Goal: Task Accomplishment & Management: Manage account settings

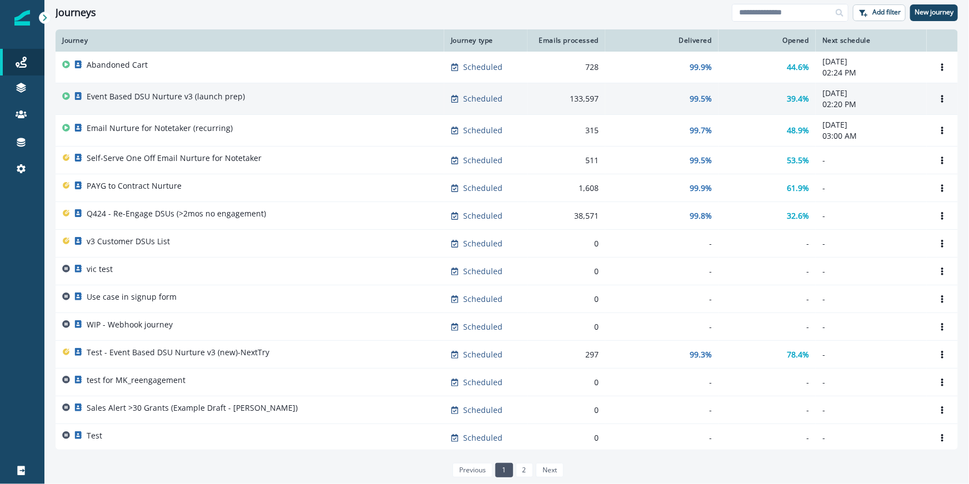
click at [124, 98] on p "Event Based DSU Nurture v3 (launch prep)" at bounding box center [166, 96] width 158 height 11
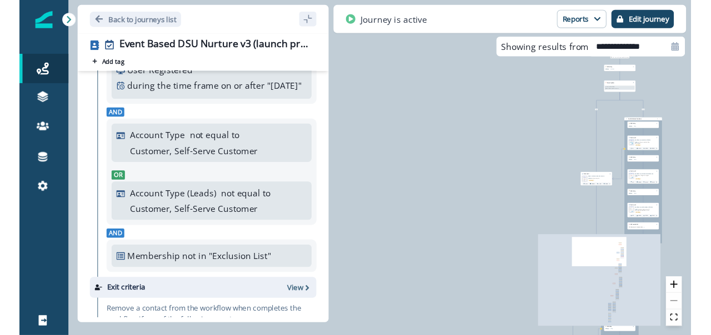
scroll to position [74, 0]
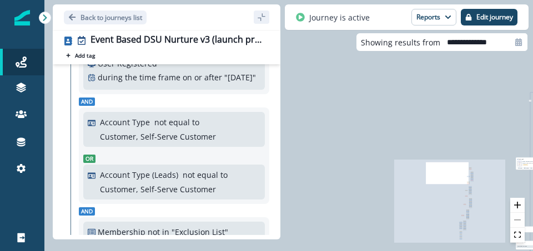
click at [517, 221] on div at bounding box center [517, 220] width 14 height 45
click at [516, 220] on div at bounding box center [517, 220] width 14 height 45
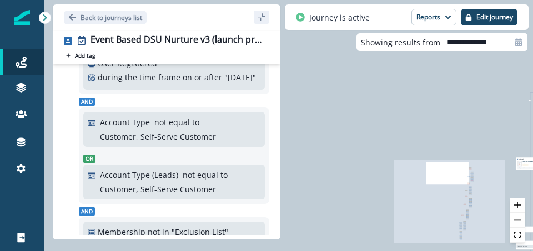
click at [516, 220] on div at bounding box center [517, 220] width 14 height 45
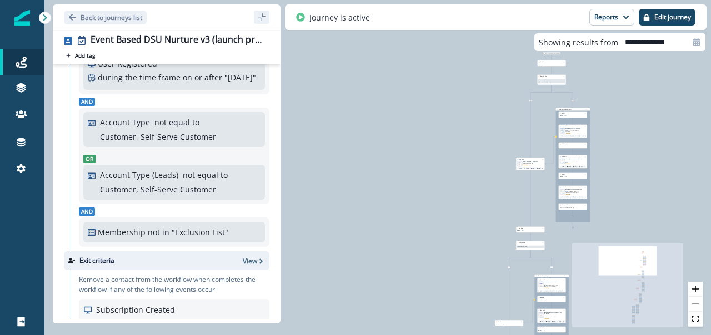
drag, startPoint x: 559, startPoint y: 188, endPoint x: 486, endPoint y: 189, distance: 73.3
click at [486, 189] on div "2,951 contacts have entered the journey Add delay Delay by: 3 minutes Delay det…" at bounding box center [377, 167] width 666 height 335
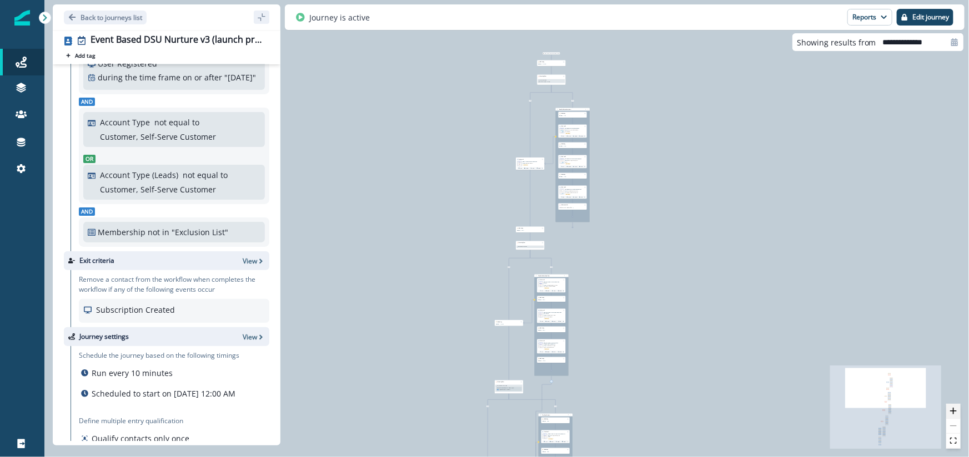
click at [952, 410] on icon "zoom in" at bounding box center [953, 411] width 7 height 7
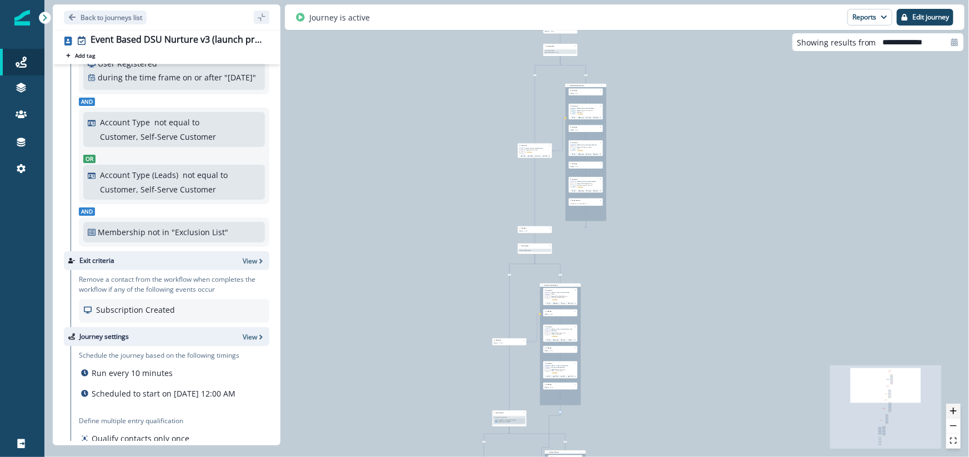
click at [952, 410] on icon "zoom in" at bounding box center [953, 411] width 7 height 7
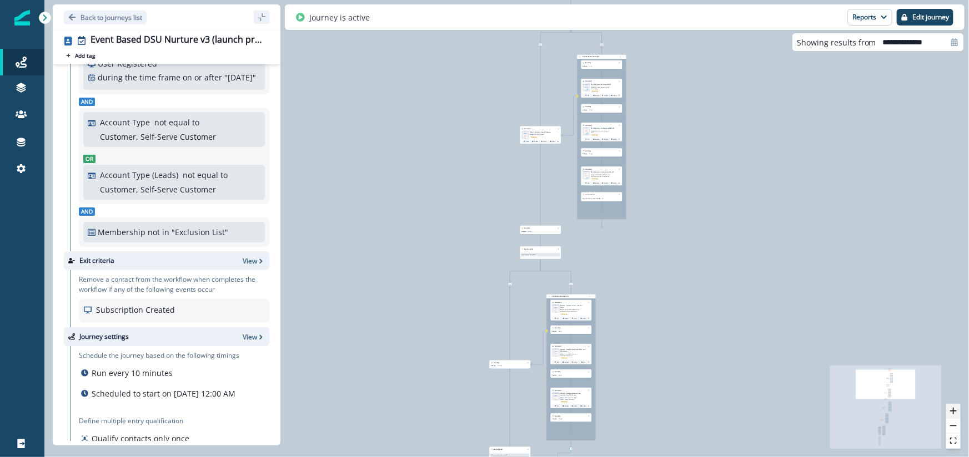
click at [954, 409] on icon "zoom in" at bounding box center [953, 411] width 7 height 7
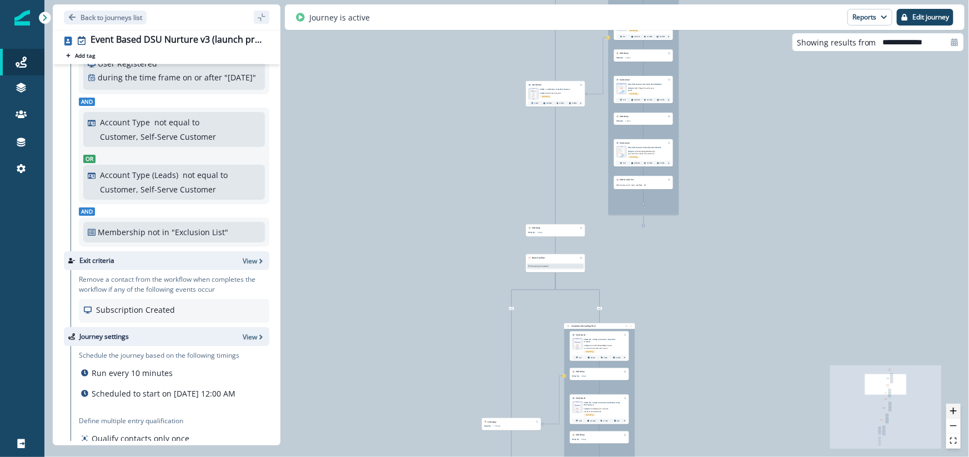
click at [954, 409] on icon "zoom in" at bounding box center [953, 411] width 7 height 7
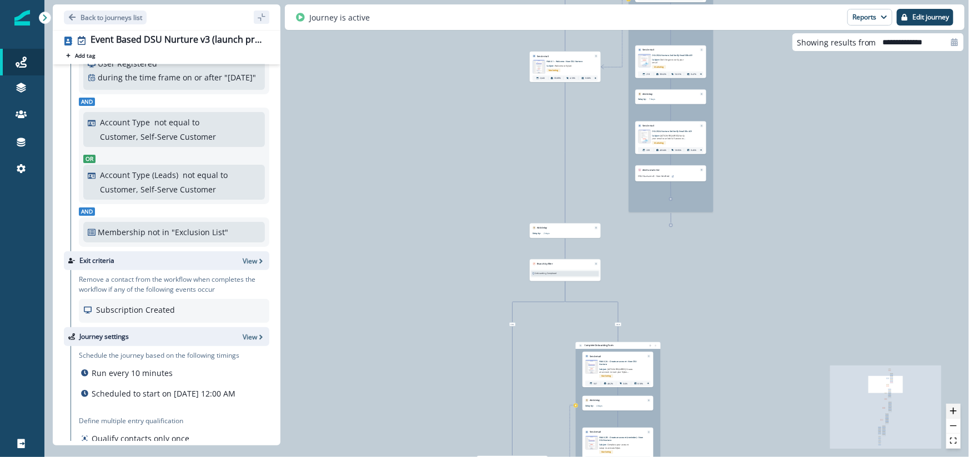
click at [954, 409] on icon "zoom in" at bounding box center [953, 411] width 7 height 7
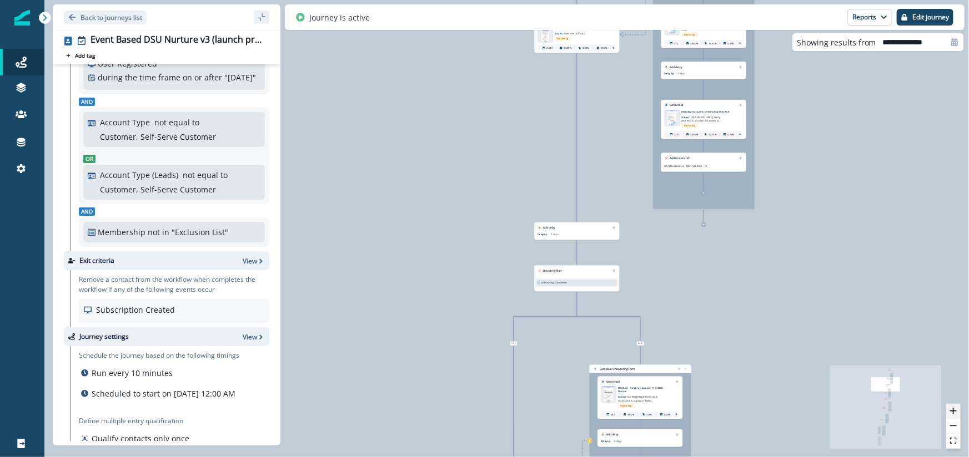
click at [954, 409] on icon "zoom in" at bounding box center [953, 411] width 7 height 7
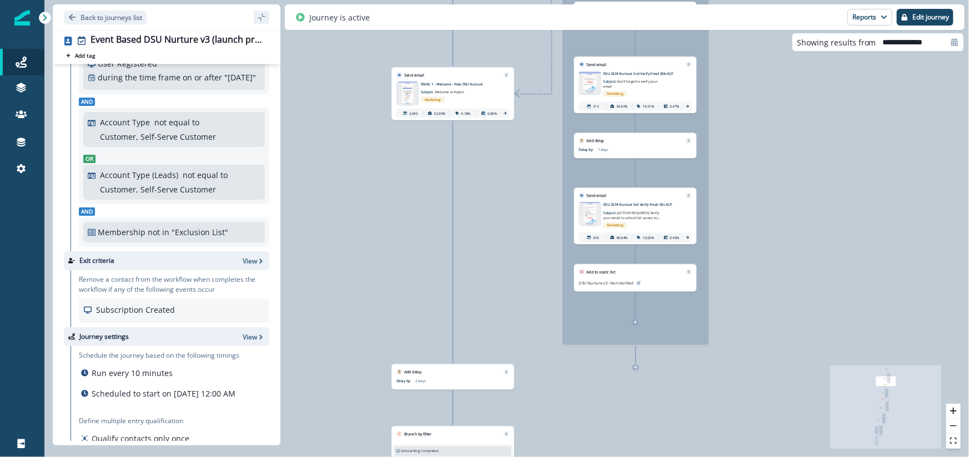
drag, startPoint x: 917, startPoint y: 313, endPoint x: 762, endPoint y: 457, distance: 212.5
click at [761, 457] on div "2,951 contacts have entered the journey Add delay Delay by: 3 minutes Delay det…" at bounding box center [506, 228] width 924 height 457
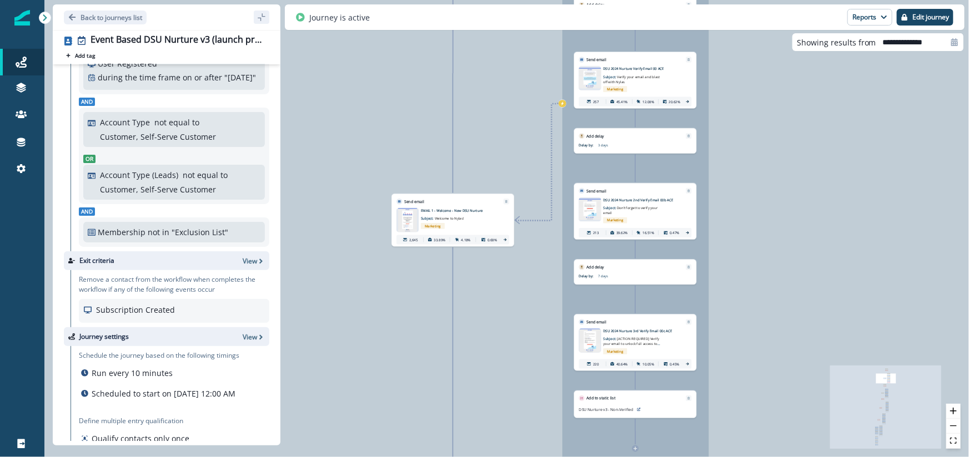
drag, startPoint x: 721, startPoint y: 255, endPoint x: 733, endPoint y: 442, distance: 186.9
click at [733, 442] on div "2,951 contacts have entered the journey Add delay Delay by: 3 minutes Delay det…" at bounding box center [506, 228] width 924 height 457
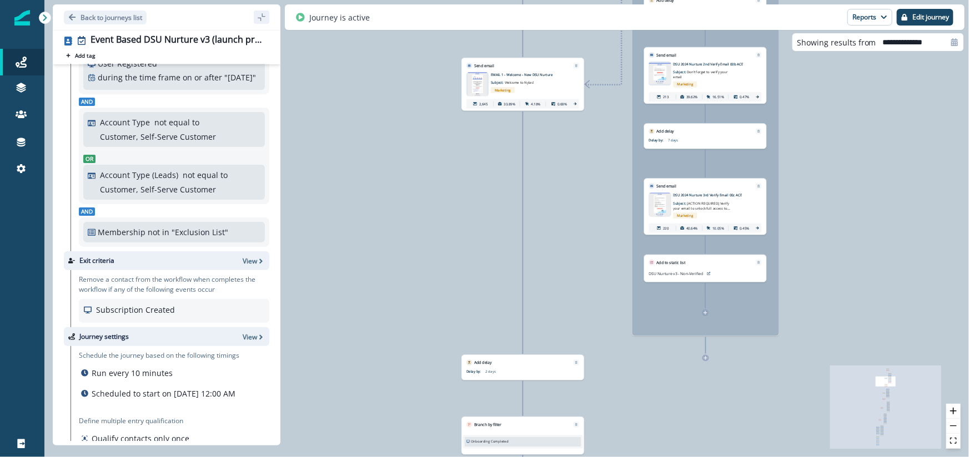
drag, startPoint x: 482, startPoint y: 335, endPoint x: 541, endPoint y: 136, distance: 207.8
click at [541, 136] on div "2,951 contacts have entered the journey Add delay Delay by: 3 minutes Delay det…" at bounding box center [506, 228] width 924 height 457
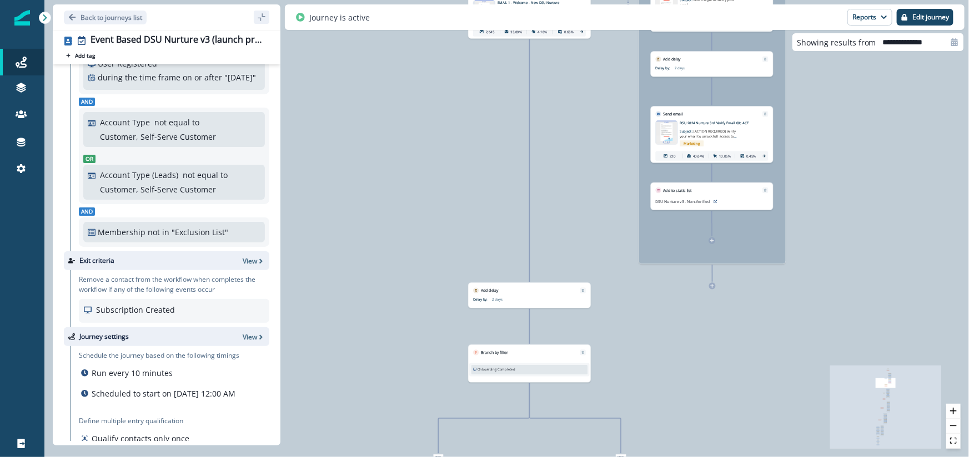
drag, startPoint x: 568, startPoint y: 238, endPoint x: 578, endPoint y: 104, distance: 133.6
click at [578, 104] on div "2,951 contacts have entered the journey Add delay Delay by: 3 minutes Delay det…" at bounding box center [506, 228] width 924 height 457
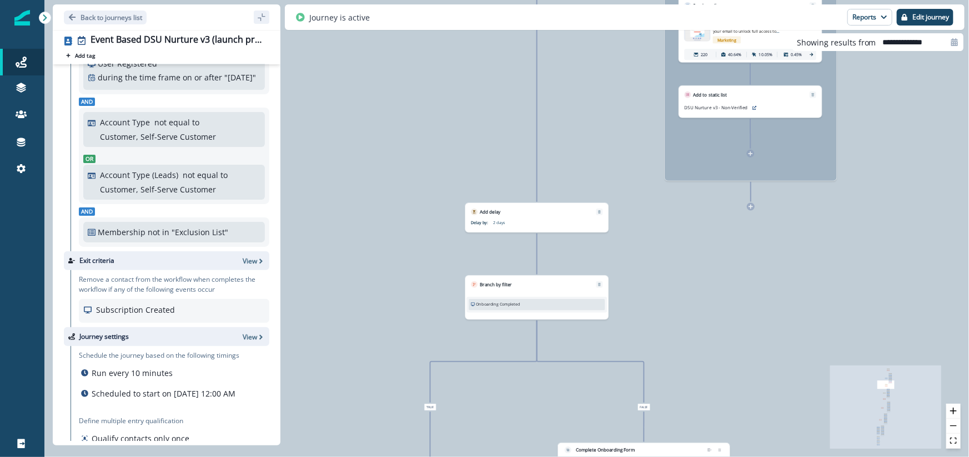
drag, startPoint x: 479, startPoint y: 303, endPoint x: 530, endPoint y: 304, distance: 51.6
click at [530, 304] on div "Onboarding Completed" at bounding box center [537, 304] width 132 height 6
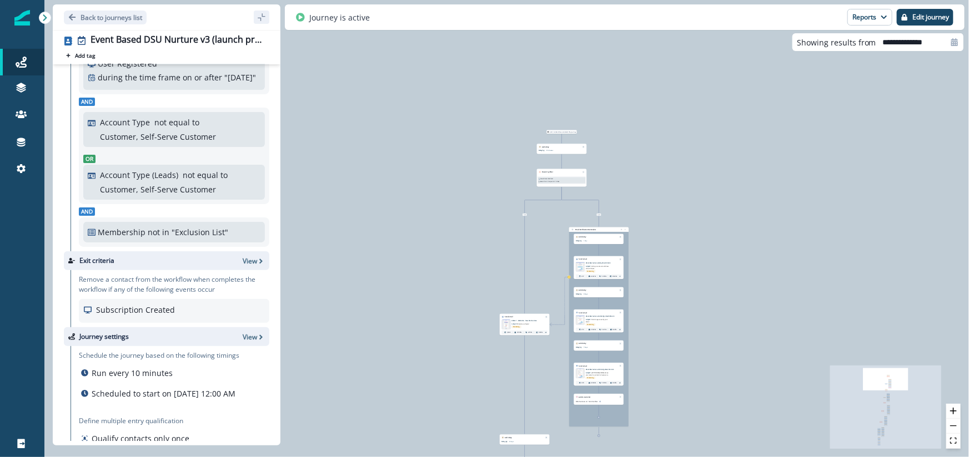
drag, startPoint x: 542, startPoint y: 219, endPoint x: 532, endPoint y: 378, distance: 159.1
click at [532, 379] on div "2,951 contacts have entered the journey Add delay Delay by: 3 minutes Delay det…" at bounding box center [506, 228] width 924 height 457
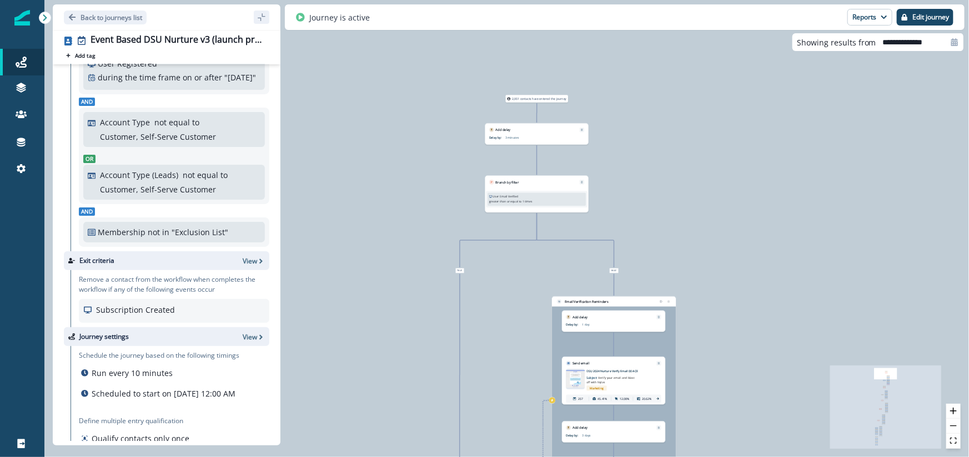
drag, startPoint x: 527, startPoint y: 190, endPoint x: 525, endPoint y: 263, distance: 72.8
click at [525, 263] on div "2,951 contacts have entered the journey Add delay Delay by: 3 minutes Delay det…" at bounding box center [506, 228] width 924 height 457
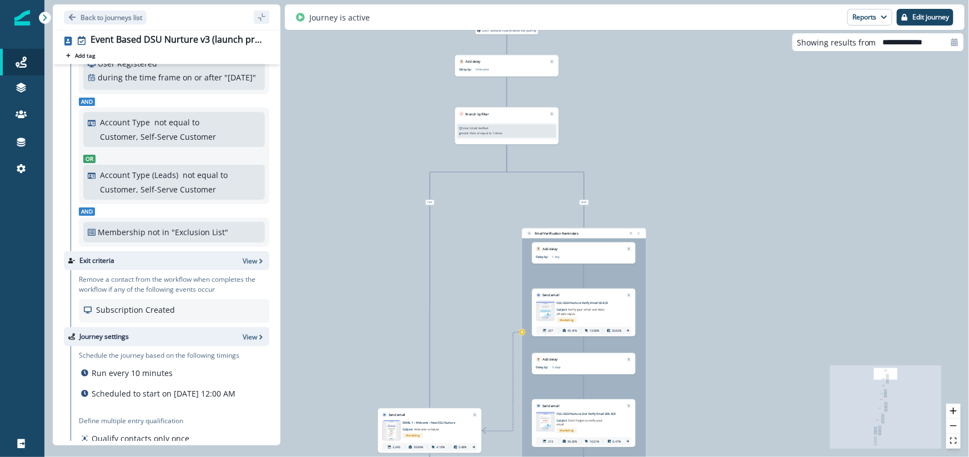
drag, startPoint x: 528, startPoint y: 274, endPoint x: 499, endPoint y: 204, distance: 75.7
click at [499, 204] on div "2,951 contacts have entered the journey Add delay Delay by: 3 minutes Delay det…" at bounding box center [506, 228] width 924 height 457
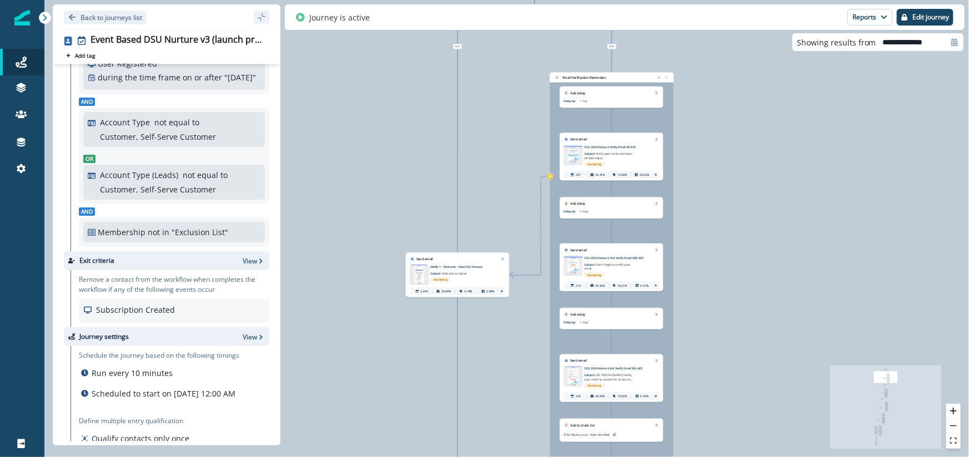
drag, startPoint x: 661, startPoint y: 273, endPoint x: 690, endPoint y: 116, distance: 159.2
click at [689, 116] on div "2,951 contacts have entered the journey Add delay Delay by: 3 minutes Delay det…" at bounding box center [506, 228] width 924 height 457
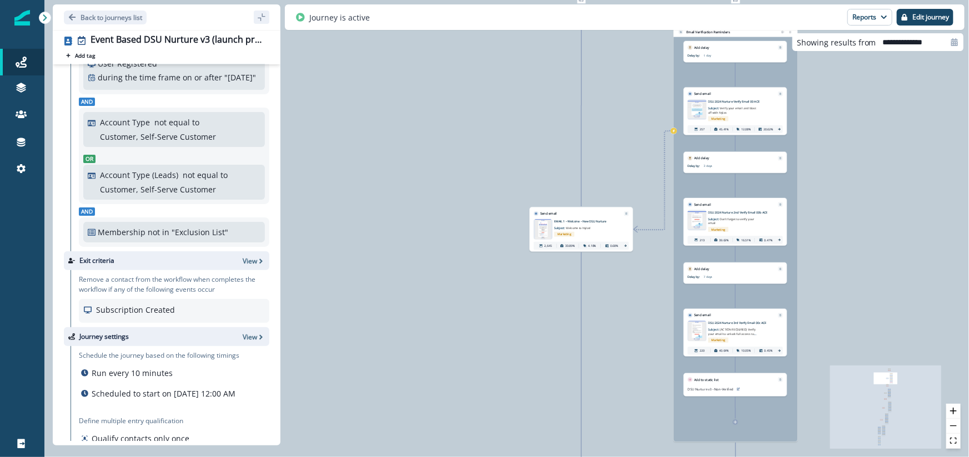
drag, startPoint x: 682, startPoint y: 193, endPoint x: 805, endPoint y: 148, distance: 131.2
click at [805, 148] on div "2,951 contacts have entered the journey Add delay Delay by: 3 minutes Delay det…" at bounding box center [506, 228] width 924 height 457
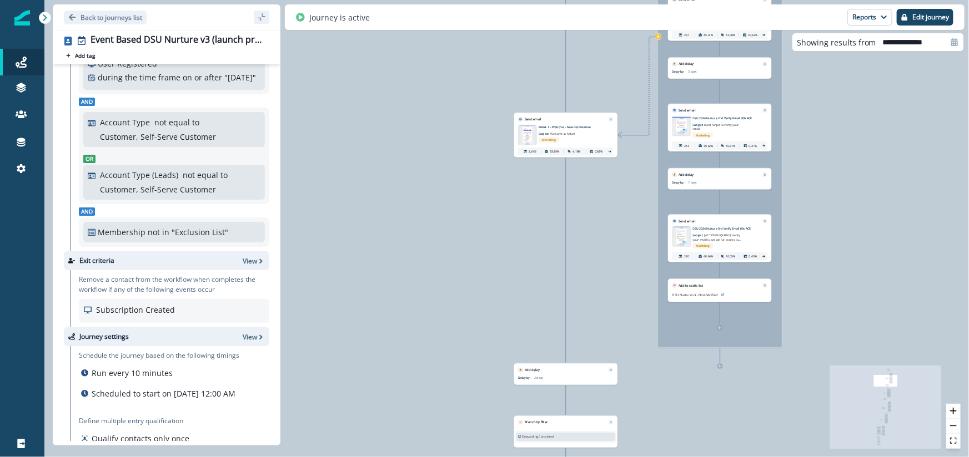
drag, startPoint x: 648, startPoint y: 338, endPoint x: 632, endPoint y: 243, distance: 95.6
click at [632, 243] on div "2,951 contacts have entered the journey Add delay Delay by: 3 minutes Delay det…" at bounding box center [506, 228] width 924 height 457
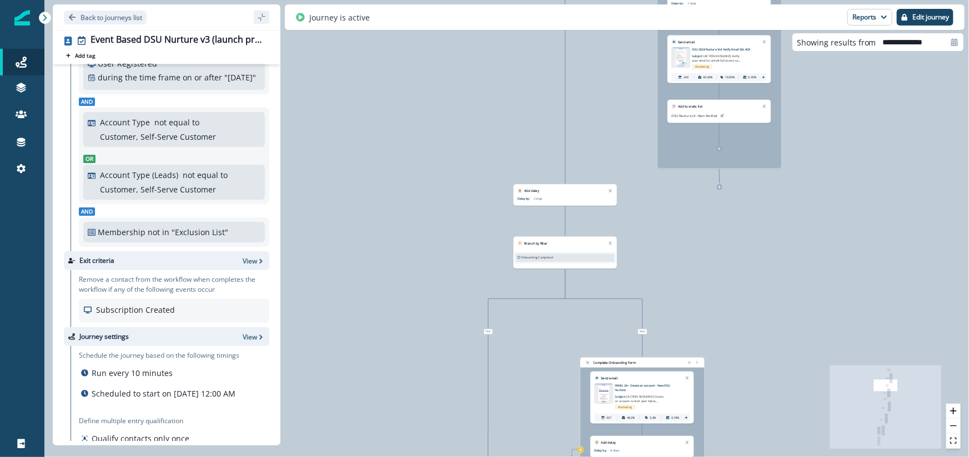
drag, startPoint x: 612, startPoint y: 286, endPoint x: 612, endPoint y: 107, distance: 179.9
click at [612, 107] on div "2,951 contacts have entered the journey Add delay Delay by: 3 minutes Delay det…" at bounding box center [506, 228] width 924 height 457
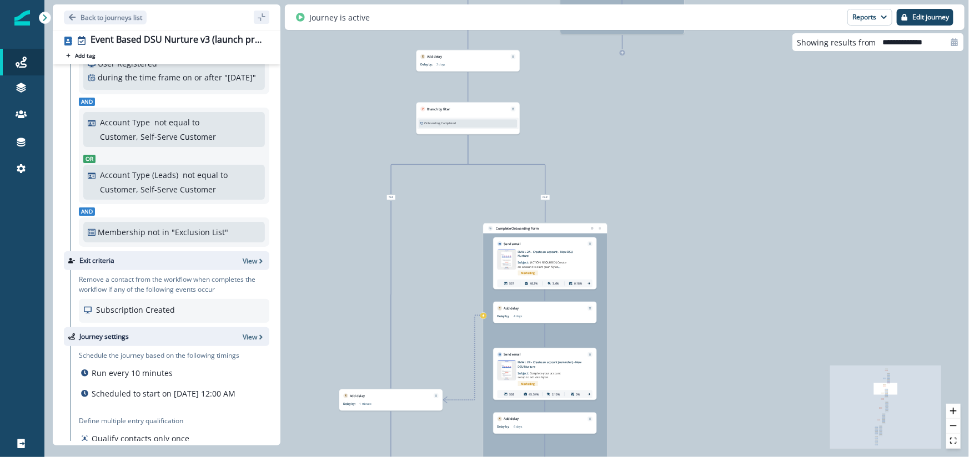
drag, startPoint x: 539, startPoint y: 353, endPoint x: 442, endPoint y: 219, distance: 164.9
click at [442, 219] on div "2,951 contacts have entered the journey Add delay Delay by: 3 minutes Delay det…" at bounding box center [506, 228] width 924 height 457
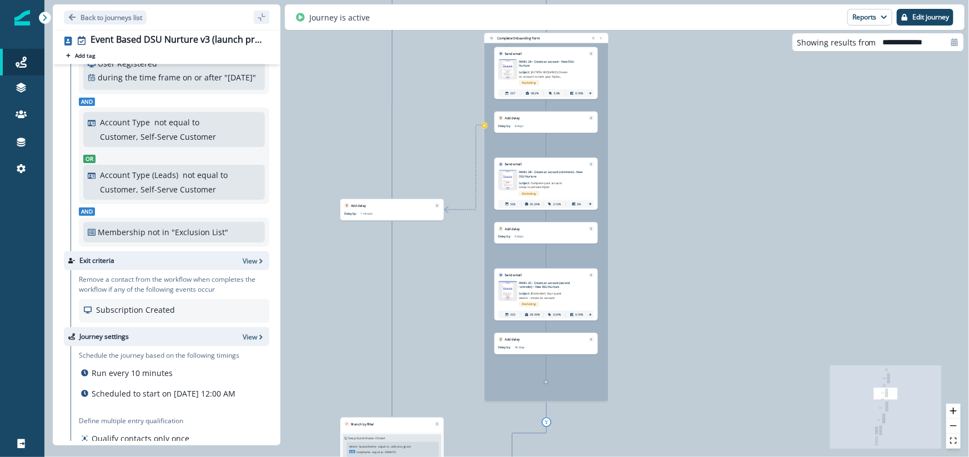
drag, startPoint x: 449, startPoint y: 277, endPoint x: 449, endPoint y: 87, distance: 190.4
click at [449, 87] on div "2,951 contacts have entered the journey Add delay Delay by: 3 minutes Delay det…" at bounding box center [506, 228] width 924 height 457
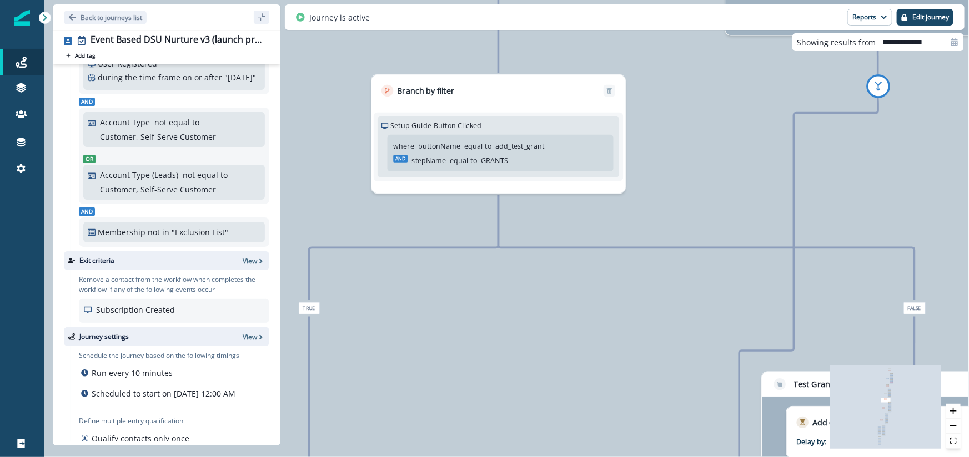
drag, startPoint x: 387, startPoint y: 122, endPoint x: 496, endPoint y: 123, distance: 109.4
click at [497, 123] on div "Setup Guide Button Clicked" at bounding box center [498, 125] width 234 height 11
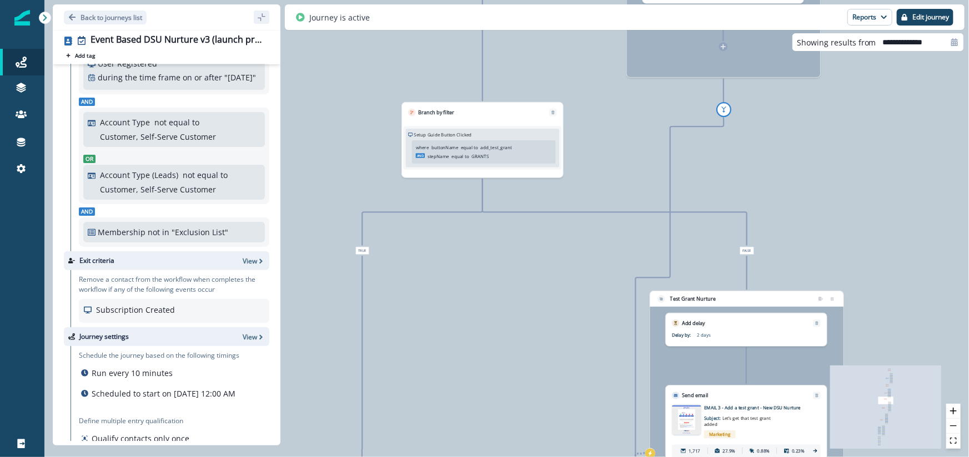
drag, startPoint x: 409, startPoint y: 135, endPoint x: 481, endPoint y: 137, distance: 71.7
click at [481, 137] on div "Setup Guide Button Clicked" at bounding box center [482, 135] width 149 height 7
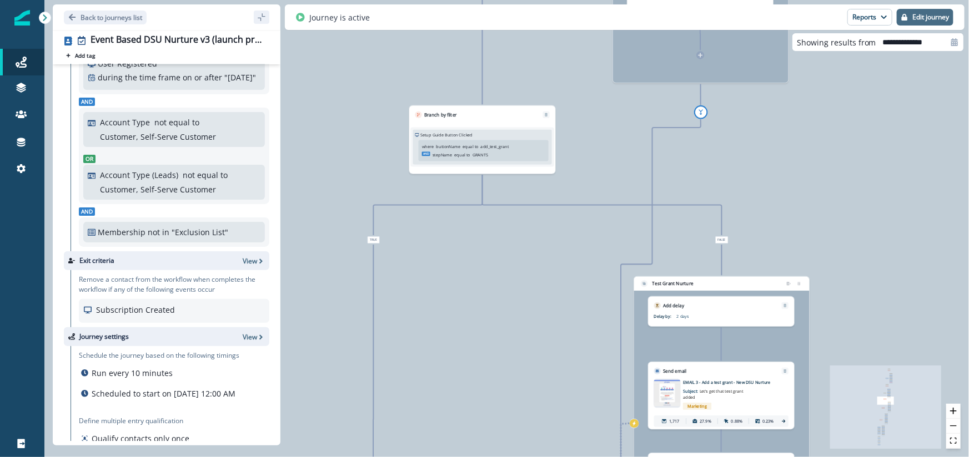
click at [946, 17] on p "Edit journey" at bounding box center [930, 17] width 37 height 8
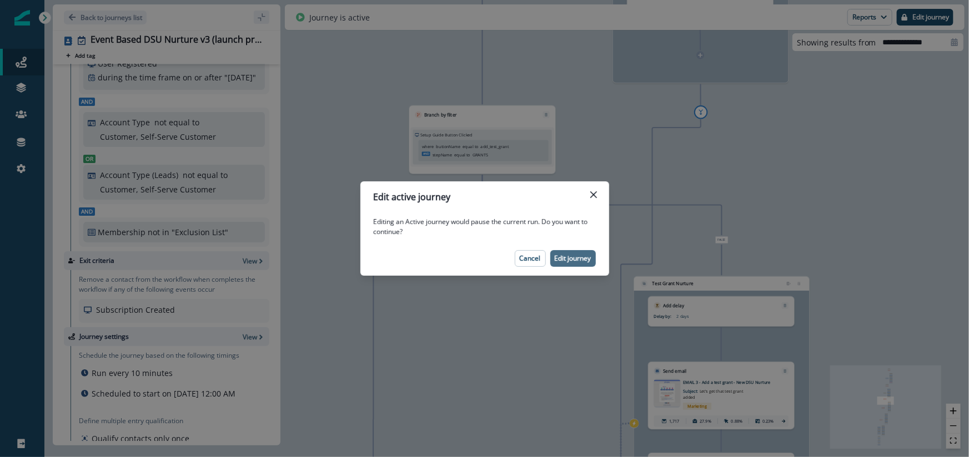
click at [573, 260] on p "Edit journey" at bounding box center [573, 259] width 37 height 8
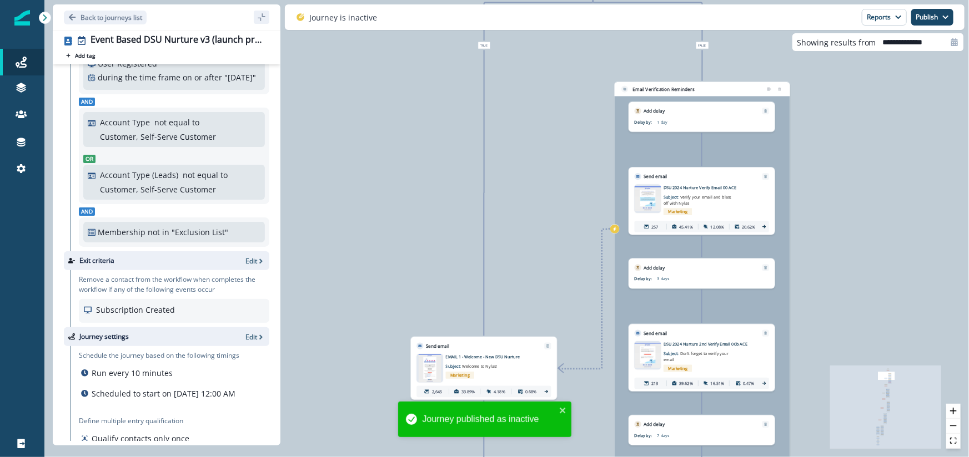
click at [500, 361] on p "Subject: Welcome to Nylas!" at bounding box center [481, 364] width 71 height 9
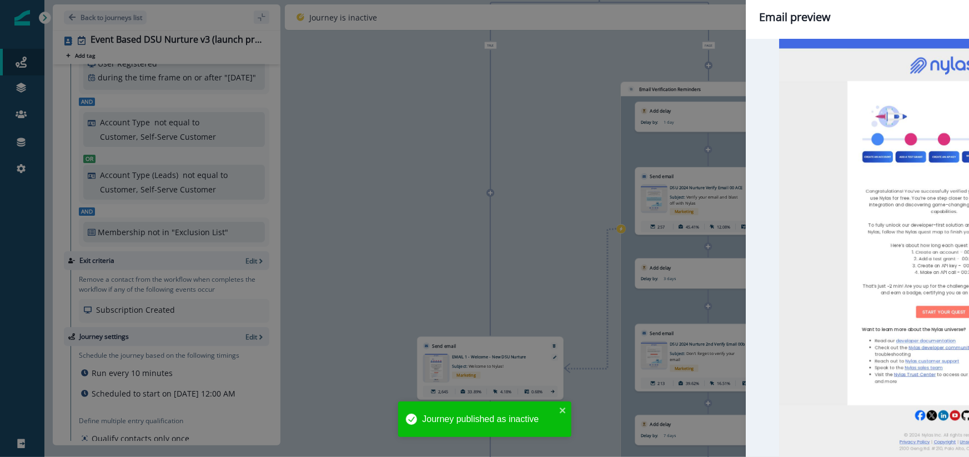
click at [440, 367] on div "Email preview Change email asset EMAIL 1 - Welcome - New DSU Nurture You can ad…" at bounding box center [484, 228] width 969 height 457
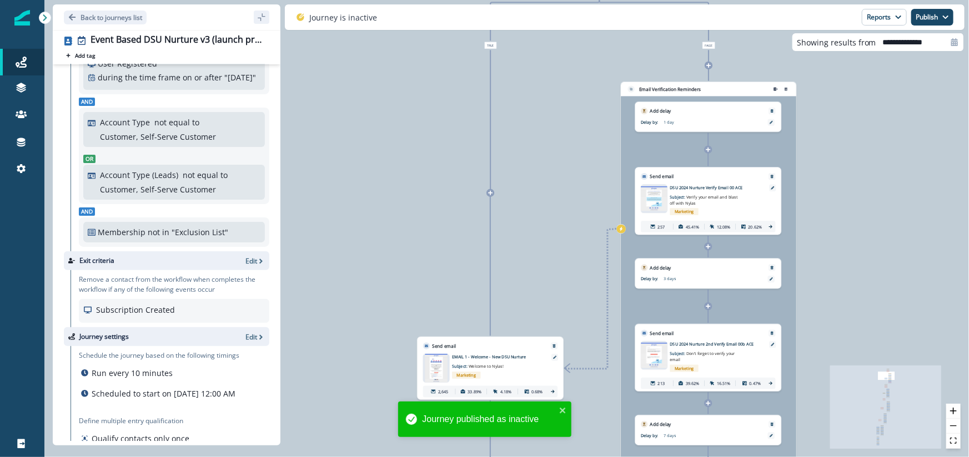
click at [440, 367] on img at bounding box center [436, 368] width 22 height 28
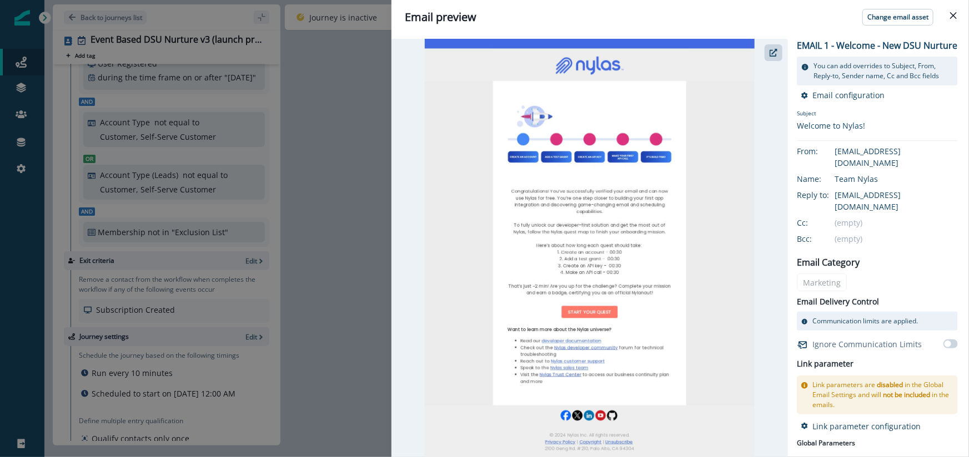
click at [509, 190] on img at bounding box center [590, 248] width 330 height 419
drag, startPoint x: 509, startPoint y: 190, endPoint x: 629, endPoint y: 285, distance: 152.9
click at [629, 286] on img at bounding box center [590, 248] width 330 height 419
drag, startPoint x: 536, startPoint y: 202, endPoint x: 555, endPoint y: 108, distance: 95.3
drag, startPoint x: 527, startPoint y: 239, endPoint x: 776, endPoint y: 4, distance: 342.1
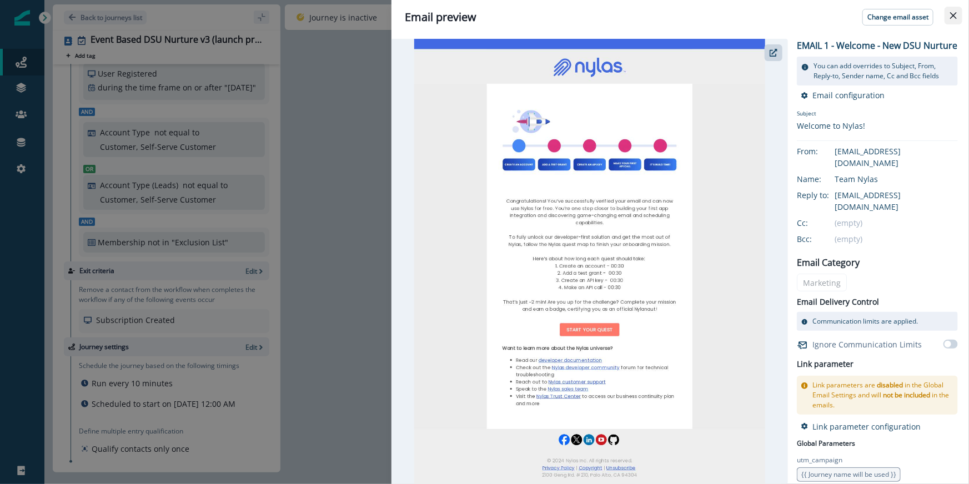
click at [953, 14] on icon "Close" at bounding box center [953, 15] width 7 height 7
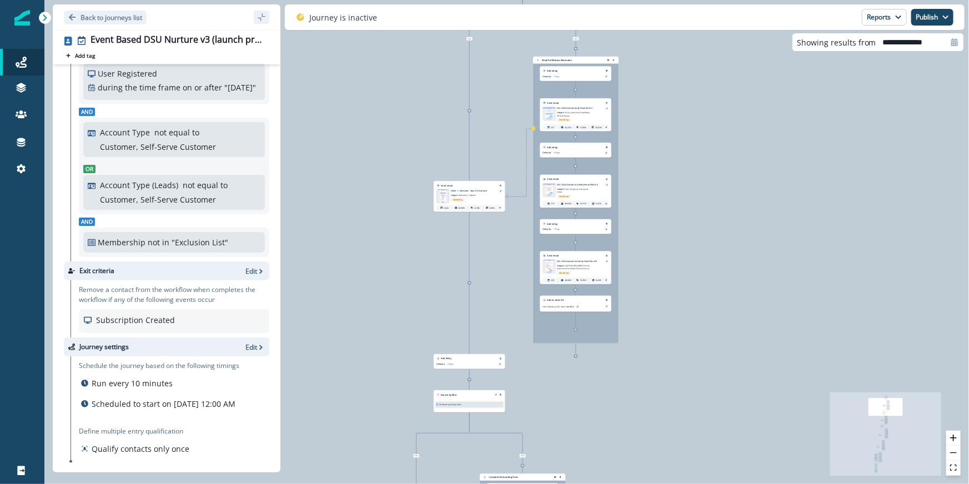
drag, startPoint x: 435, startPoint y: 421, endPoint x: 442, endPoint y: 221, distance: 200.0
click at [442, 221] on div "2,951 contacts have entered the journey Add delay Delay by: 3 minutes Delay det…" at bounding box center [506, 242] width 924 height 484
